Goal: Information Seeking & Learning: Learn about a topic

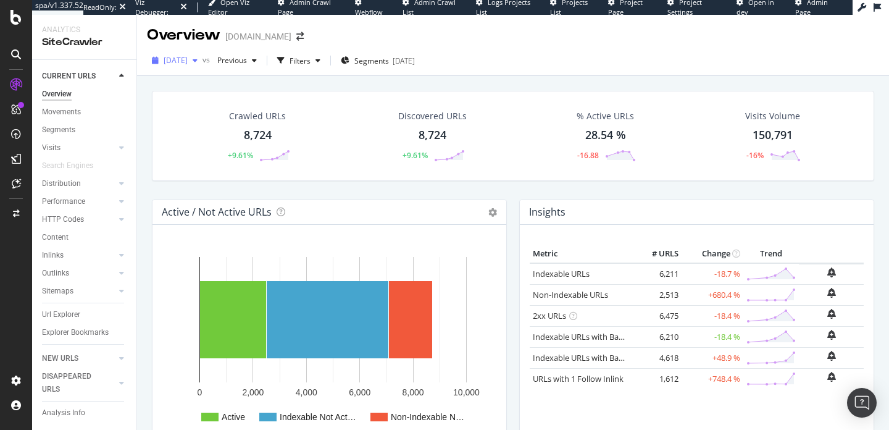
click at [188, 61] on span "[DATE]" at bounding box center [176, 60] width 24 height 10
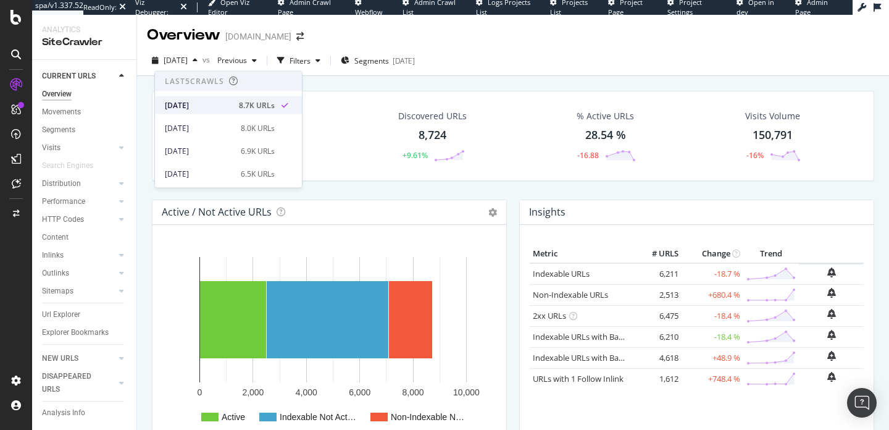
click at [226, 102] on div "[DATE]" at bounding box center [198, 104] width 67 height 11
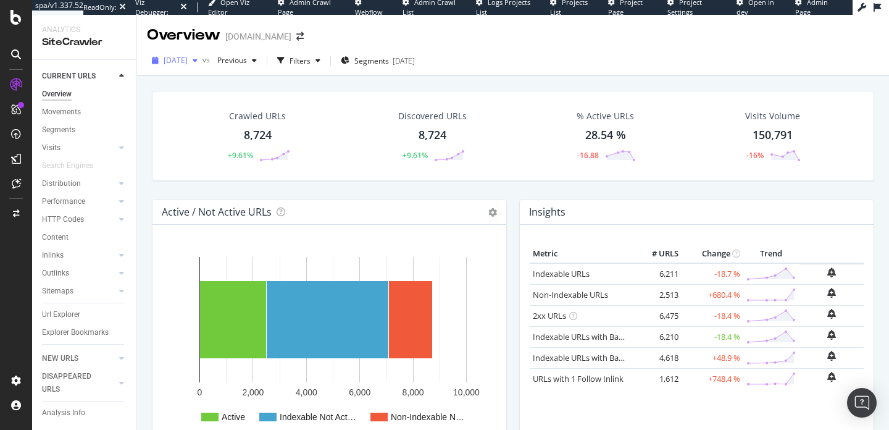
click at [188, 60] on span "[DATE]" at bounding box center [176, 60] width 24 height 10
click at [591, 233] on div "Metric # URLS Change Trend Indexable URLs × Close Chart - API Requests List Are…" at bounding box center [697, 336] width 354 height 222
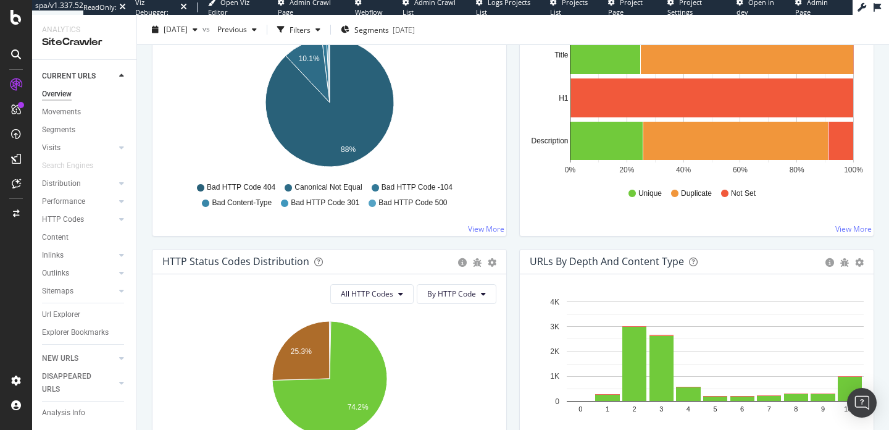
scroll to position [622, 0]
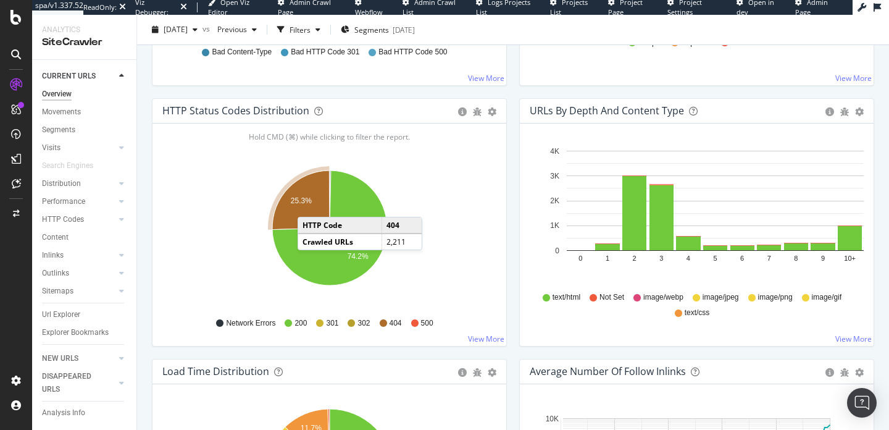
click at [310, 204] on icon "A chart." at bounding box center [300, 199] width 57 height 59
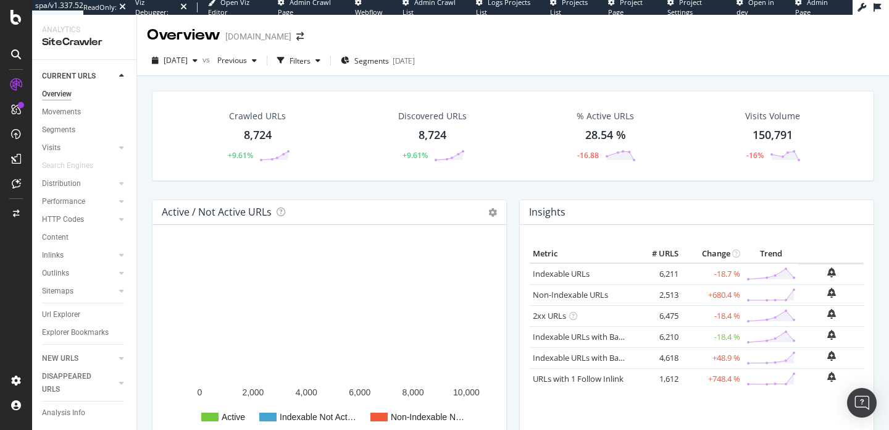
scroll to position [75, 0]
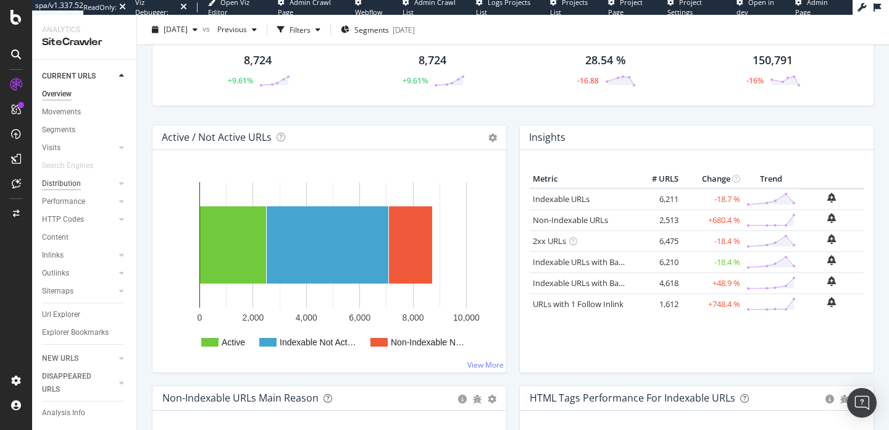
click at [62, 187] on div "Distribution" at bounding box center [61, 183] width 39 height 13
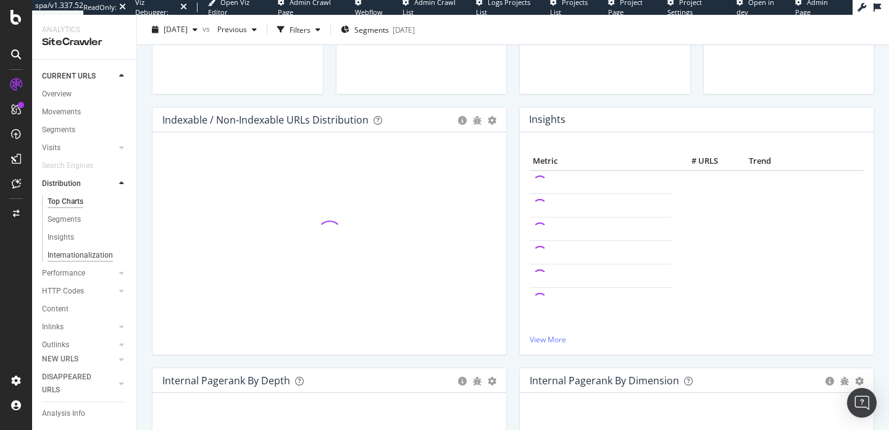
click at [81, 257] on div "Internationalization" at bounding box center [80, 255] width 65 height 13
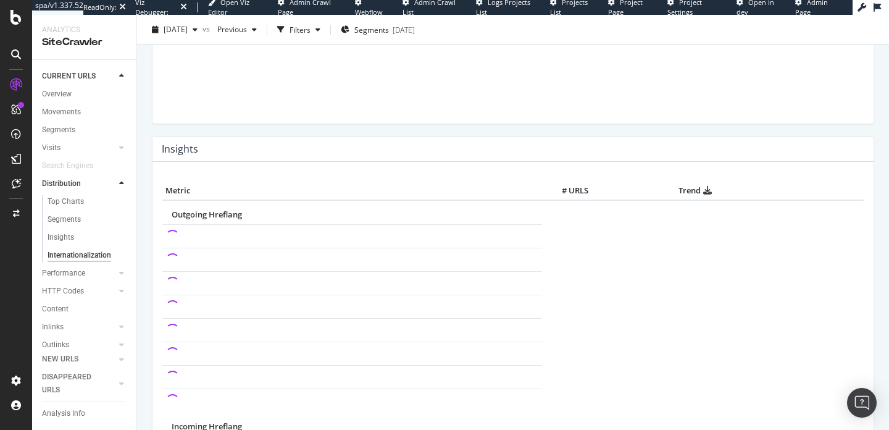
scroll to position [212, 0]
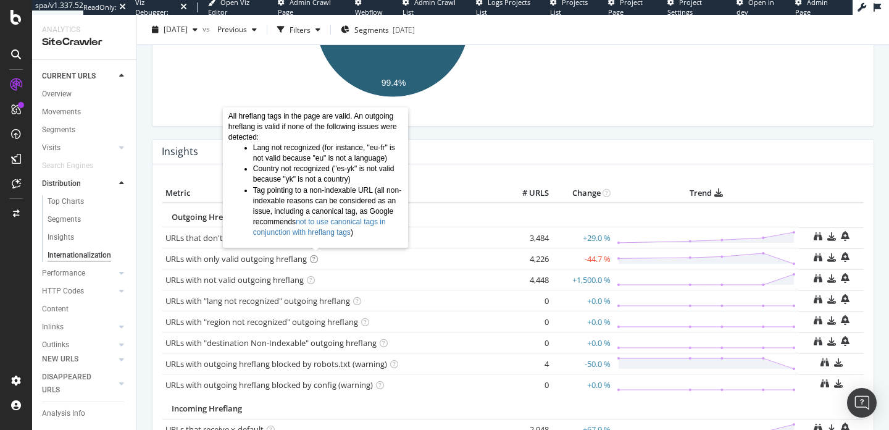
click at [314, 258] on icon at bounding box center [314, 259] width 8 height 8
click at [458, 260] on div "URLs with only valid outgoing hreflang × Close Chart - API Requests List Area T…" at bounding box center [332, 259] width 334 height 12
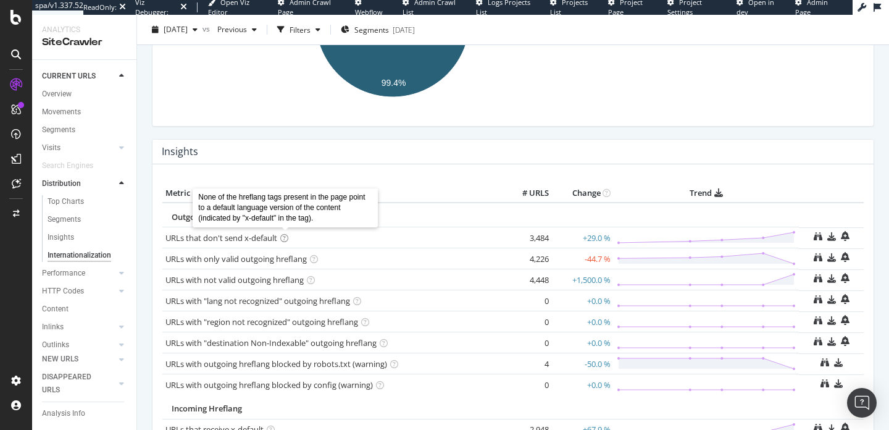
click at [288, 236] on icon at bounding box center [284, 238] width 8 height 8
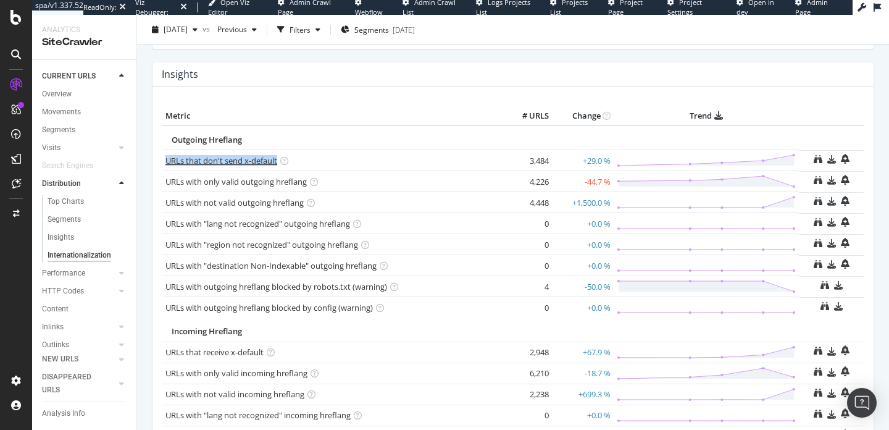
scroll to position [306, 0]
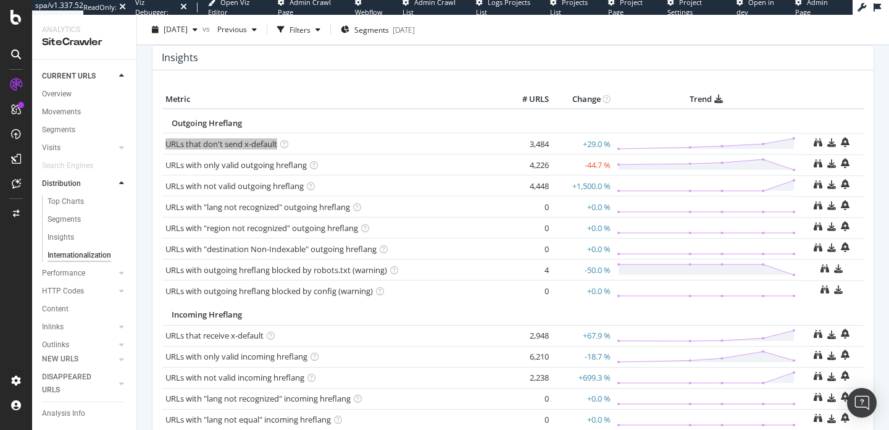
drag, startPoint x: 259, startPoint y: 235, endPoint x: 433, endPoint y: 4, distance: 289.5
click at [0, 0] on div "spa/v1.337.52 ReadOnly: Viz Debugger: Open Viz Editor Admin Crawl Page Webflow …" at bounding box center [444, 215] width 889 height 430
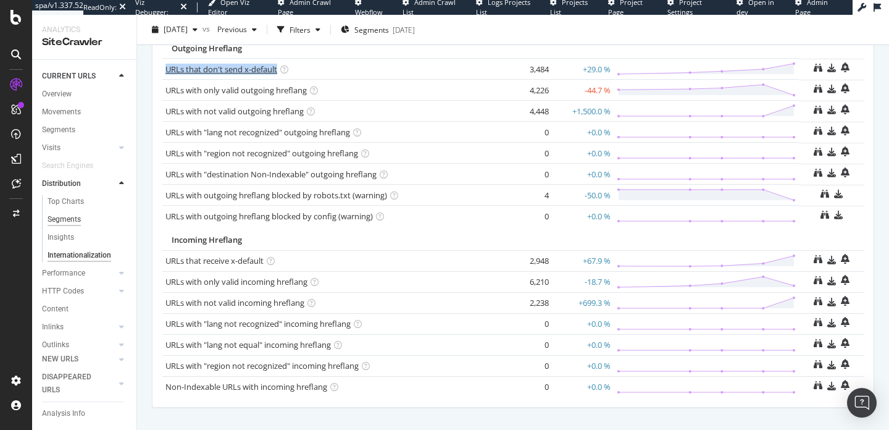
scroll to position [70, 0]
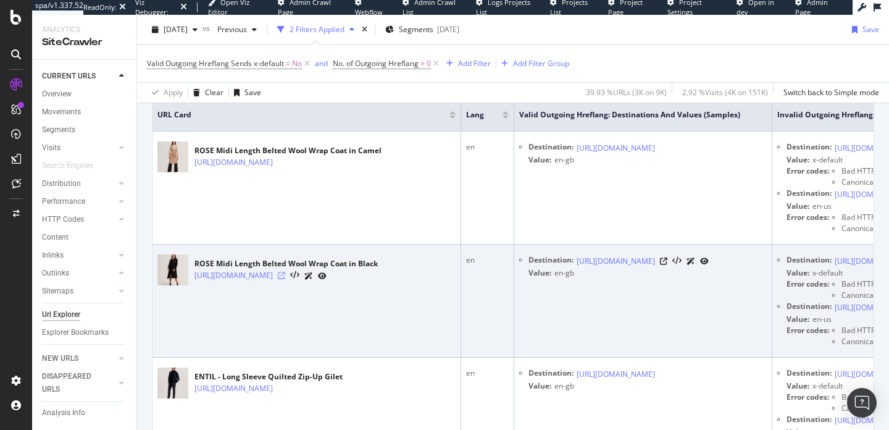
click at [285, 274] on icon at bounding box center [281, 275] width 7 height 7
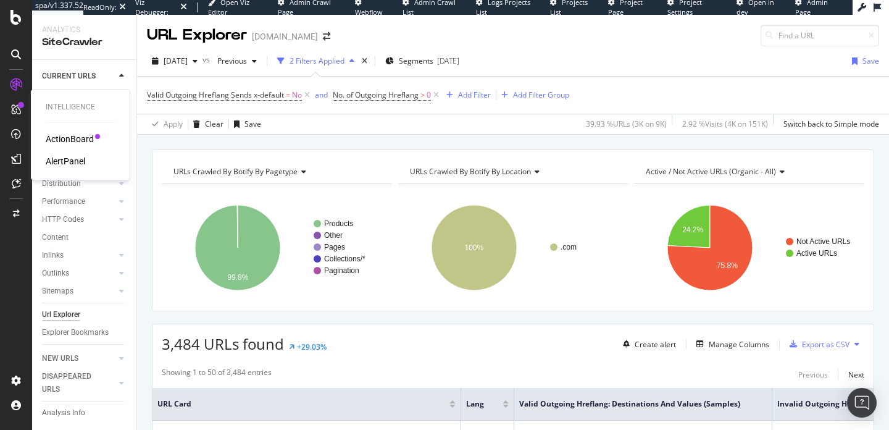
click at [75, 137] on div "ActionBoard" at bounding box center [70, 139] width 48 height 12
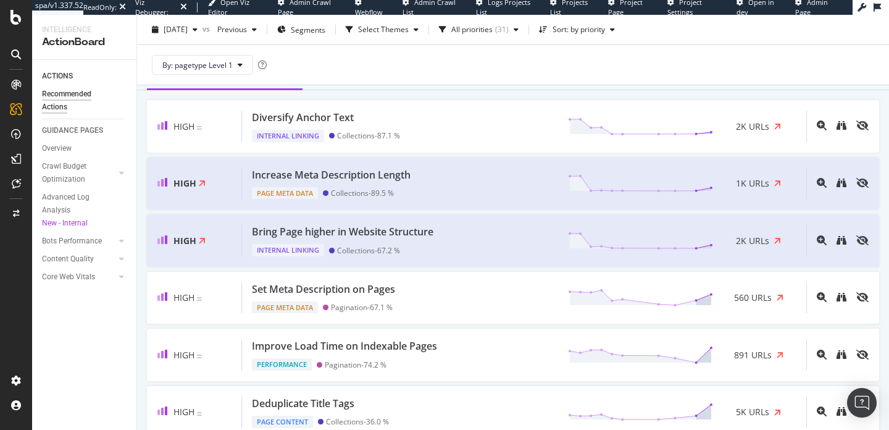
scroll to position [351, 0]
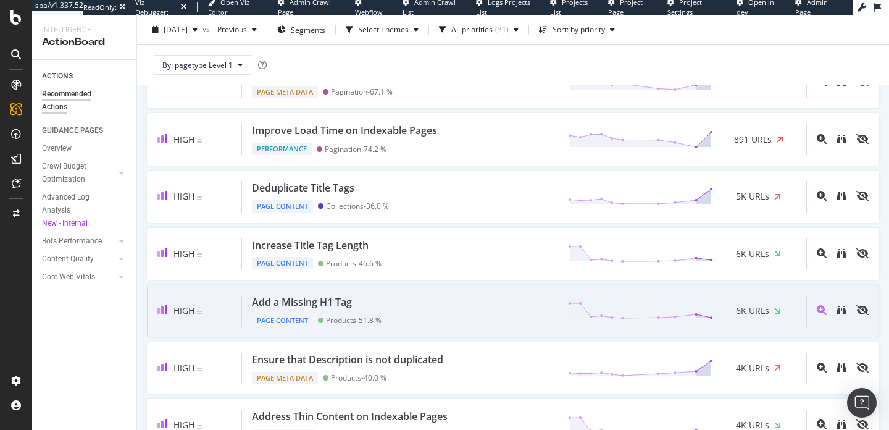
click at [392, 318] on div "Add a Missing H1 Tag Page Content Products - 51.8 % 6K URLs" at bounding box center [524, 310] width 564 height 31
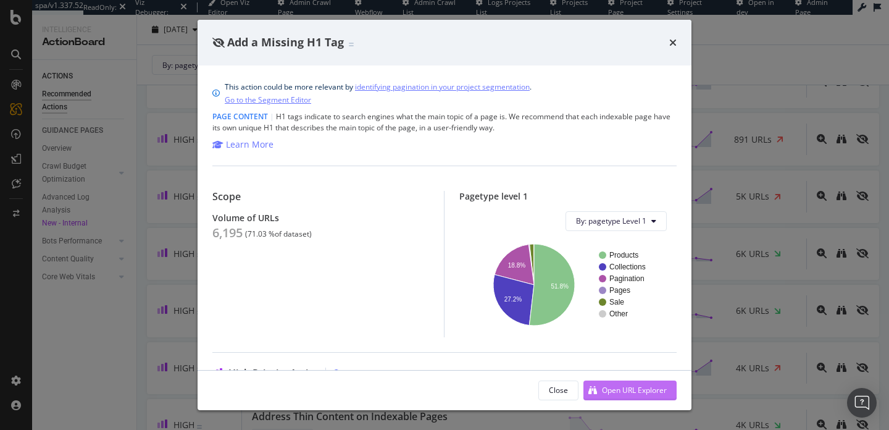
click at [625, 385] on div "Open URL Explorer" at bounding box center [634, 390] width 65 height 10
